Goal: Task Accomplishment & Management: Manage account settings

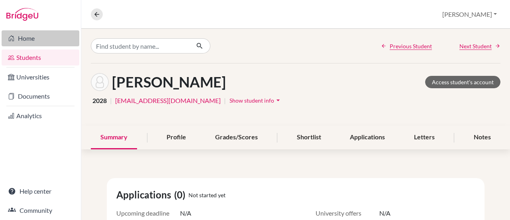
click at [36, 41] on link "Home" at bounding box center [41, 38] width 78 height 16
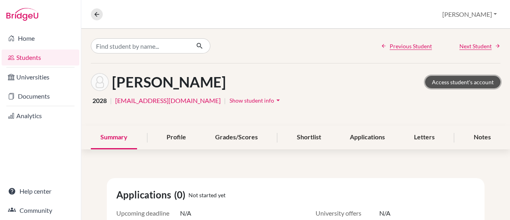
click at [456, 86] on link "Access student's account" at bounding box center [462, 82] width 75 height 12
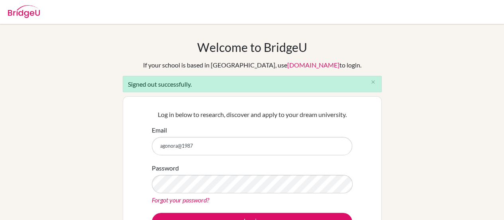
type input "agonora@1987"
click at [152, 212] on button "Log in" at bounding box center [252, 221] width 200 height 18
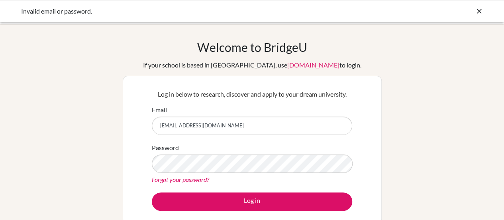
type input "[EMAIL_ADDRESS][DOMAIN_NAME]"
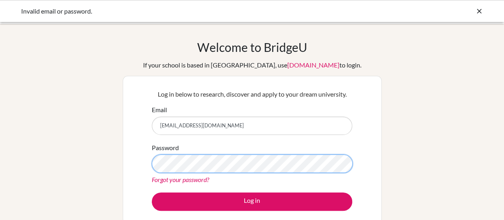
click at [152, 192] on button "Log in" at bounding box center [252, 201] width 200 height 18
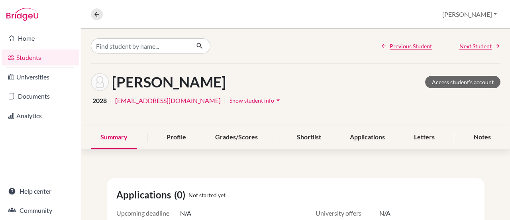
click at [230, 97] on span "Show student info" at bounding box center [252, 100] width 45 height 7
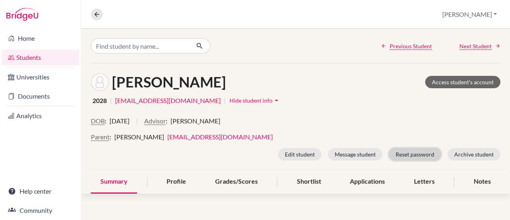
click at [416, 155] on button "Reset password" at bounding box center [415, 154] width 52 height 12
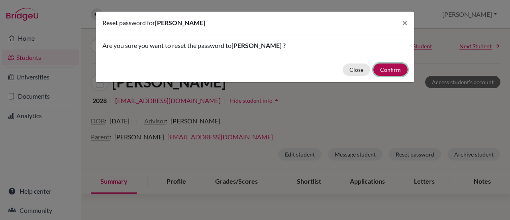
click at [395, 68] on button "Confirm" at bounding box center [390, 69] width 34 height 12
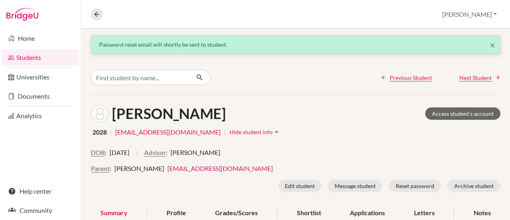
click at [33, 60] on link "Students" at bounding box center [41, 57] width 78 height 16
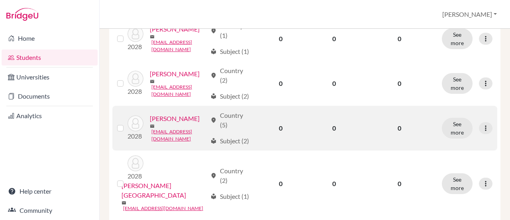
scroll to position [199, 0]
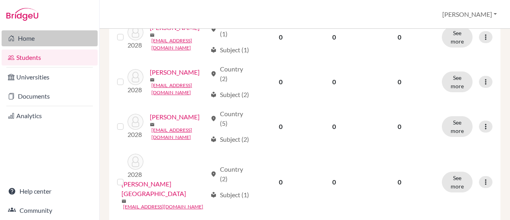
click at [9, 38] on icon at bounding box center [11, 38] width 6 height 10
